Goal: Find specific page/section: Find specific page/section

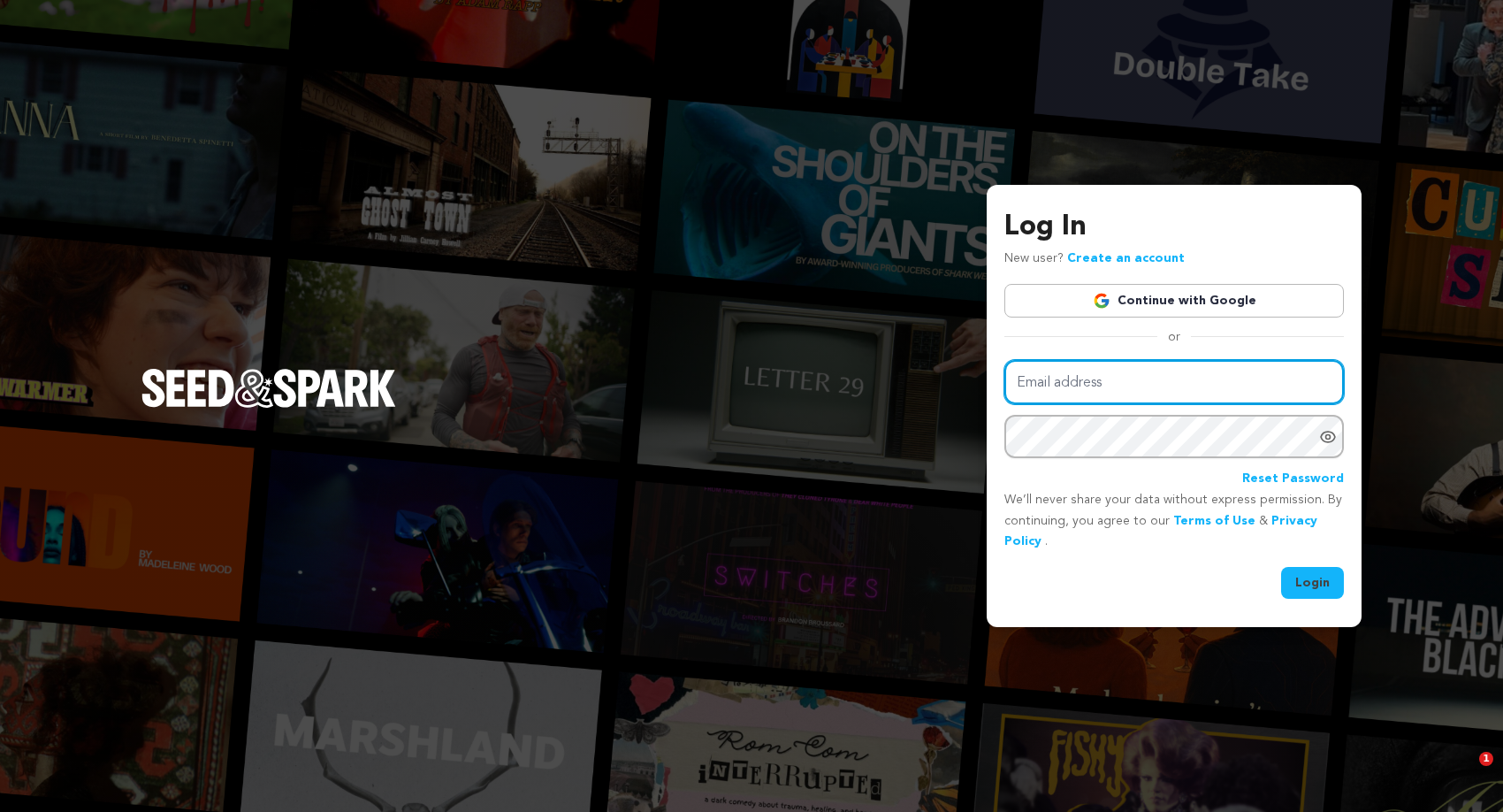
type input "[EMAIL_ADDRESS][DOMAIN_NAME]"
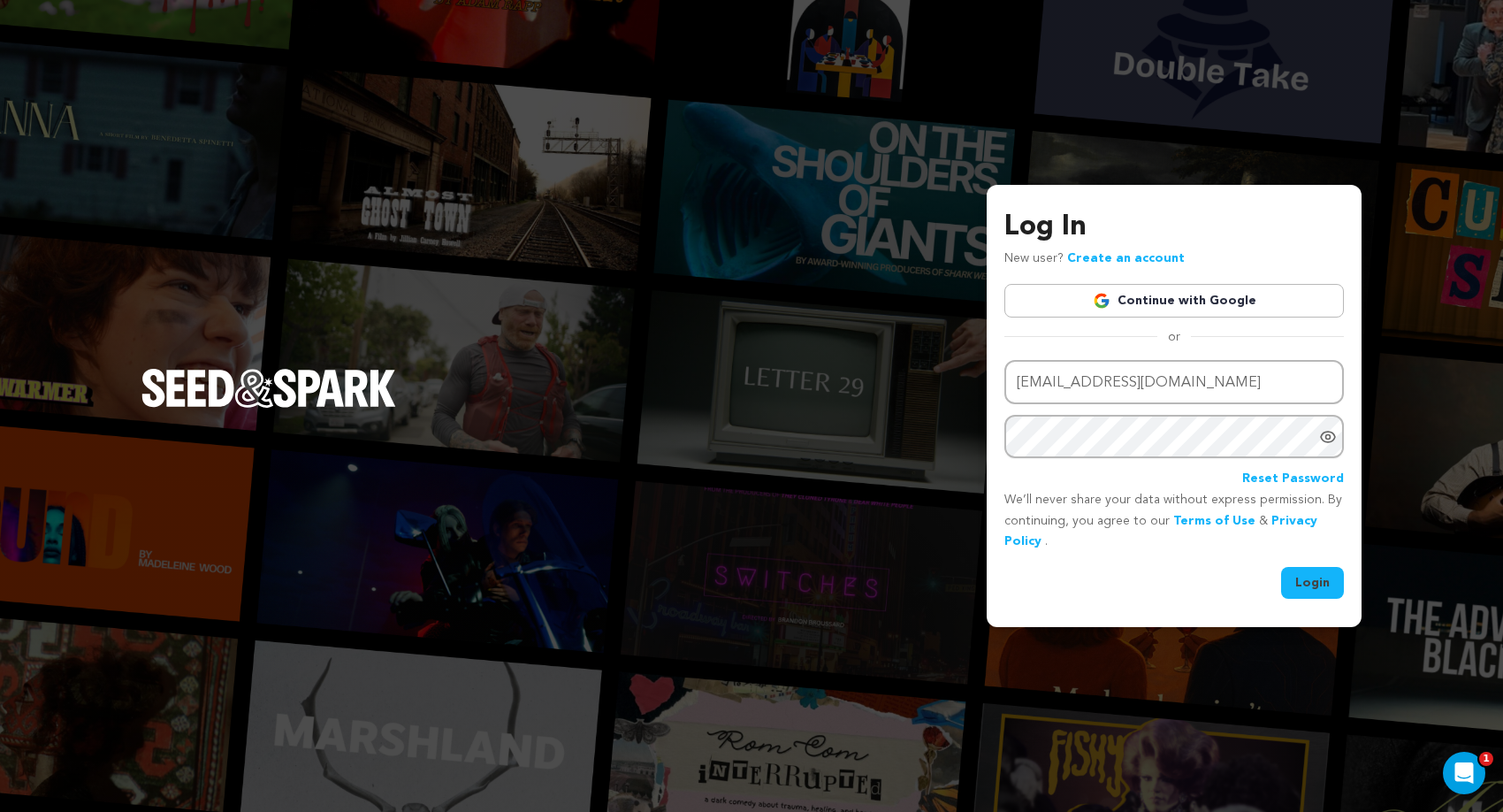
click at [1317, 586] on button "Login" at bounding box center [1312, 582] width 63 height 32
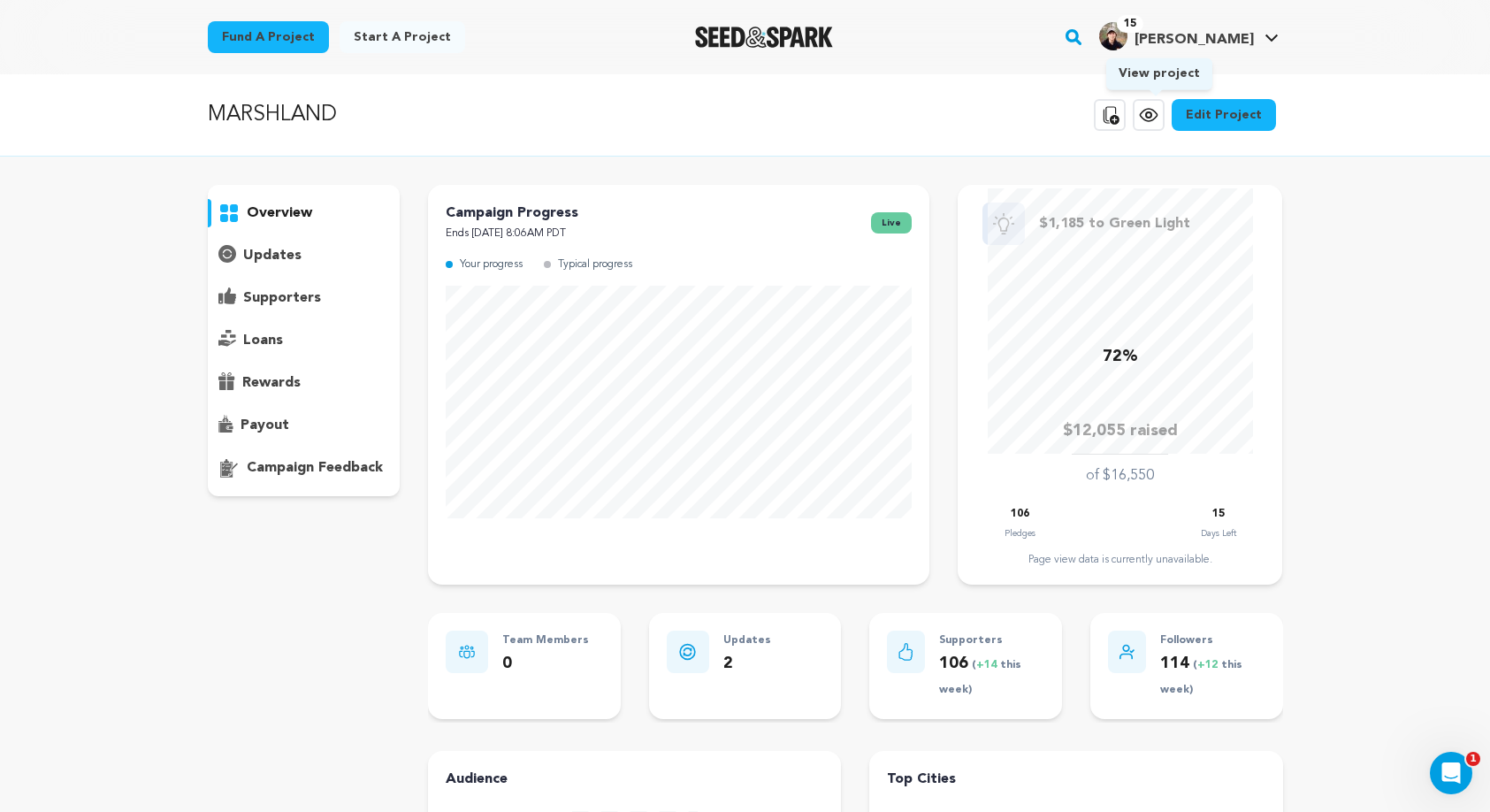
click at [1152, 118] on icon at bounding box center [1148, 115] width 21 height 21
